Goal: Use online tool/utility: Utilize a website feature to perform a specific function

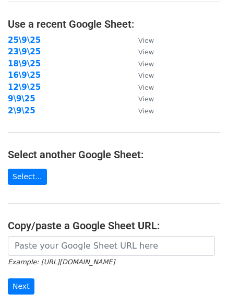
scroll to position [174, 0]
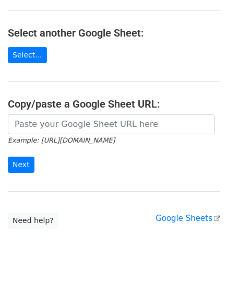
click at [64, 108] on h4 "Copy/paste a Google Sheet URL:" at bounding box center [114, 104] width 212 height 13
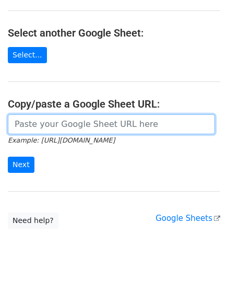
click at [64, 125] on input "url" at bounding box center [111, 124] width 207 height 20
paste input "[URL][DOMAIN_NAME]"
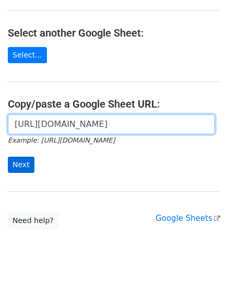
scroll to position [0, 228]
type input "[URL][DOMAIN_NAME]"
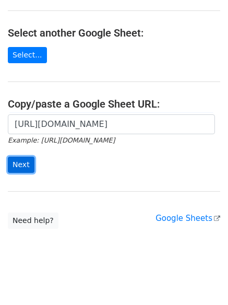
scroll to position [0, 0]
click at [23, 166] on input "Next" at bounding box center [21, 165] width 27 height 16
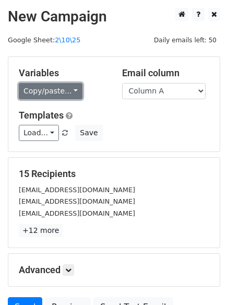
click at [60, 92] on link "Copy/paste..." at bounding box center [51, 91] width 64 height 16
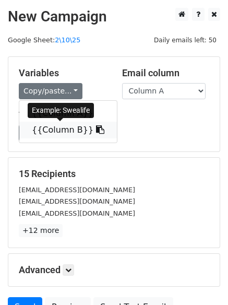
click at [49, 134] on link "{{Column B}}" at bounding box center [68, 130] width 98 height 17
